Goal: Task Accomplishment & Management: Manage account settings

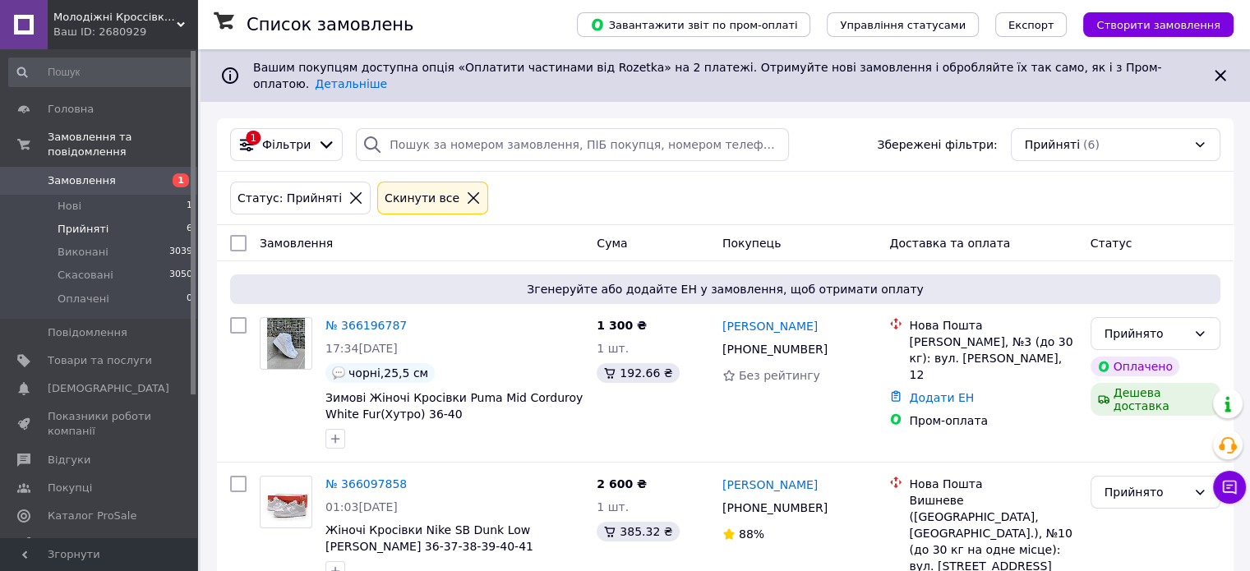
click at [1084, 179] on div "Статус: Прийняті Cкинути все" at bounding box center [725, 197] width 997 height 39
click at [92, 409] on span "Показники роботи компанії" at bounding box center [100, 424] width 104 height 30
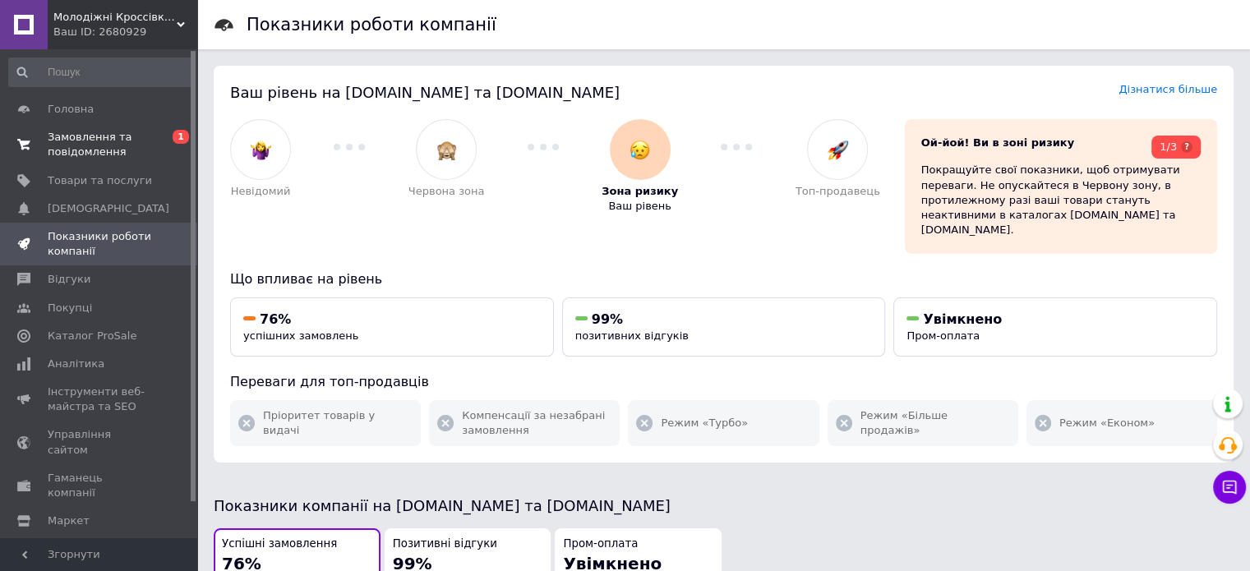
click at [108, 145] on span "Замовлення та повідомлення" at bounding box center [100, 145] width 104 height 30
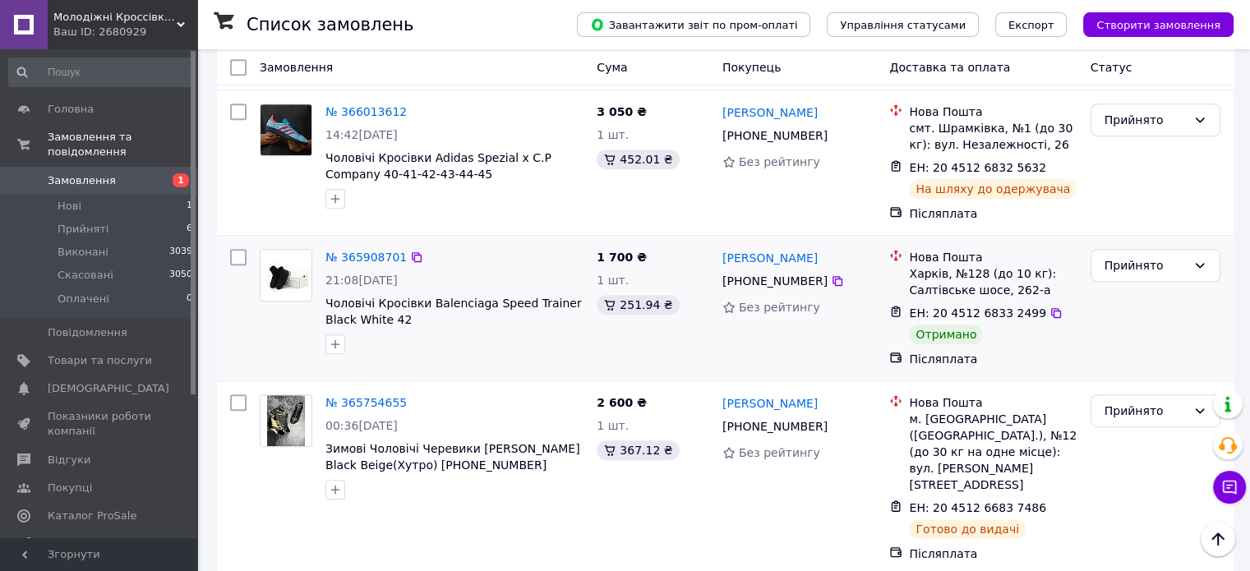
scroll to position [822, 0]
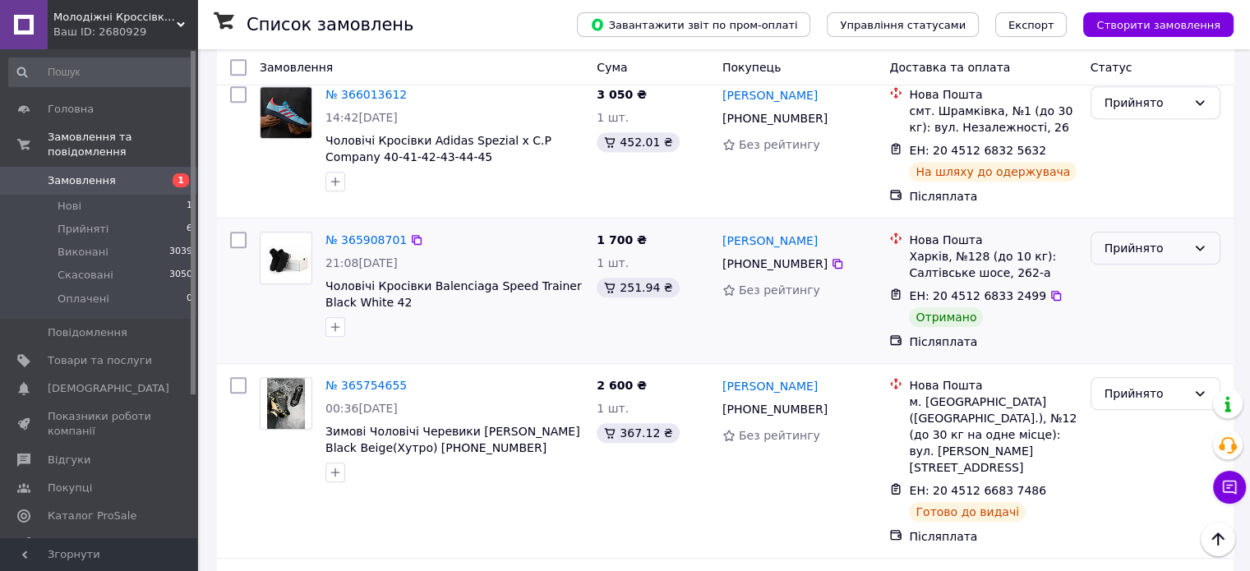
click at [1190, 232] on div "Прийнято" at bounding box center [1155, 248] width 130 height 33
click at [1127, 226] on li "Виконано" at bounding box center [1154, 224] width 128 height 30
drag, startPoint x: 1206, startPoint y: 148, endPoint x: 1047, endPoint y: 88, distance: 170.3
click at [1206, 148] on div "Прийнято" at bounding box center [1155, 145] width 143 height 131
